Goal: Check status

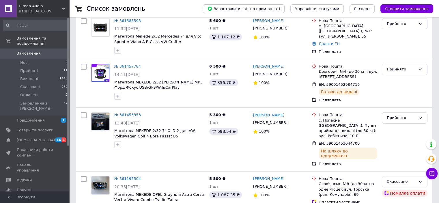
scroll to position [58, 0]
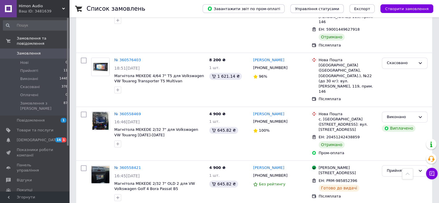
scroll to position [866, 0]
